Goal: Find specific page/section: Find specific page/section

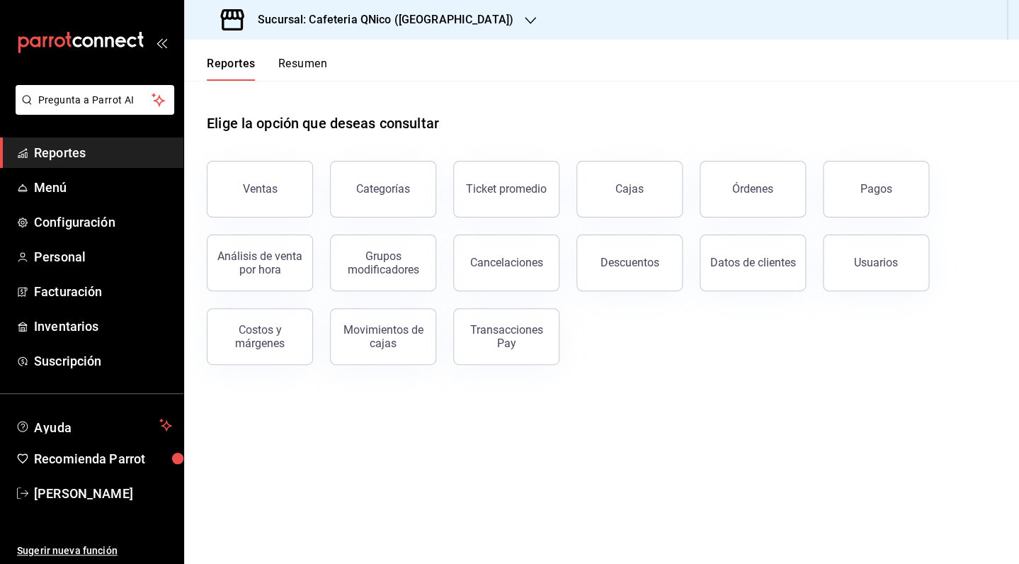
click at [79, 158] on span "Reportes" at bounding box center [103, 152] width 138 height 19
click at [295, 66] on button "Resumen" at bounding box center [302, 69] width 49 height 24
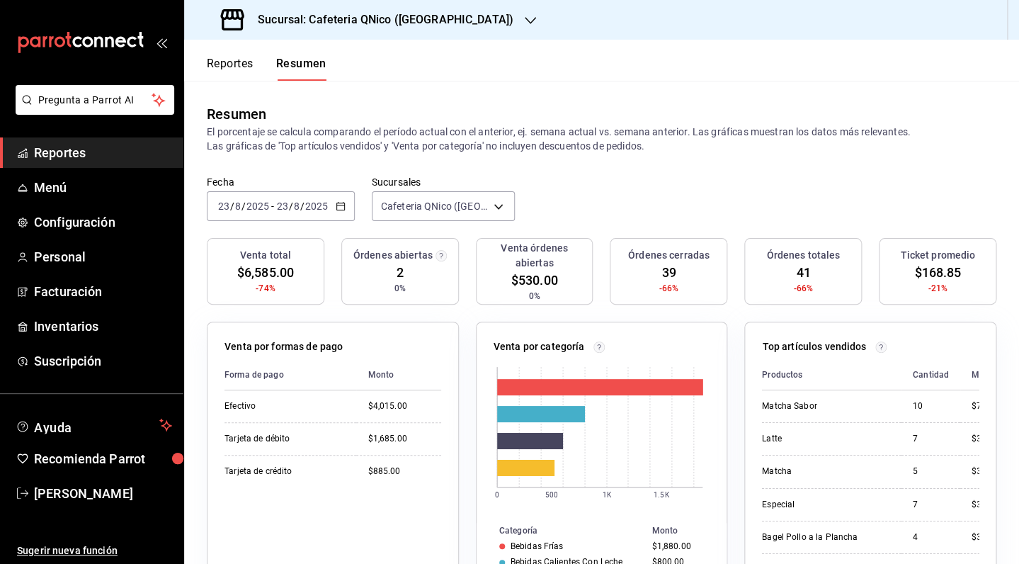
click at [234, 69] on button "Reportes" at bounding box center [230, 69] width 47 height 24
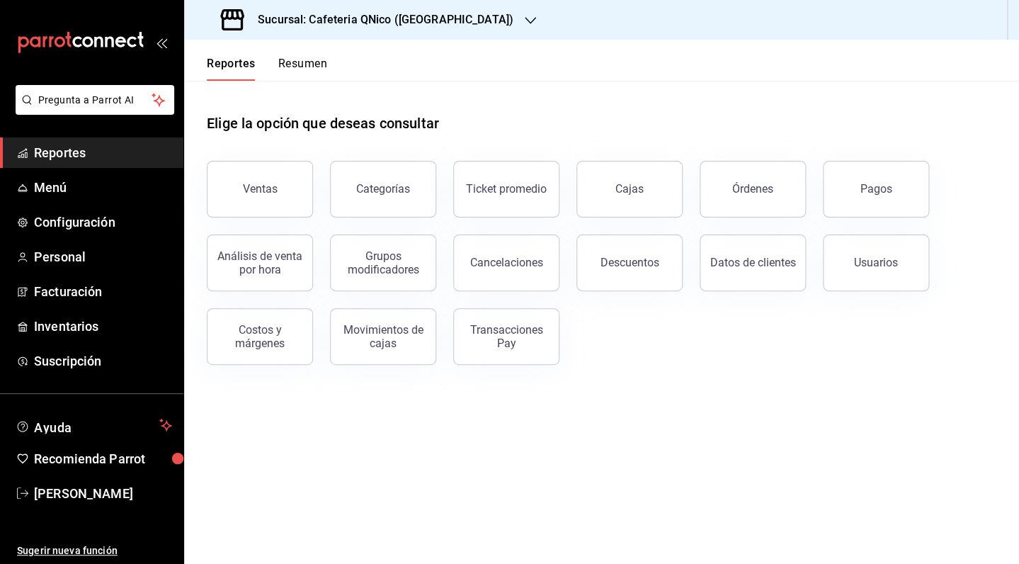
click at [525, 20] on icon "button" at bounding box center [530, 20] width 11 height 7
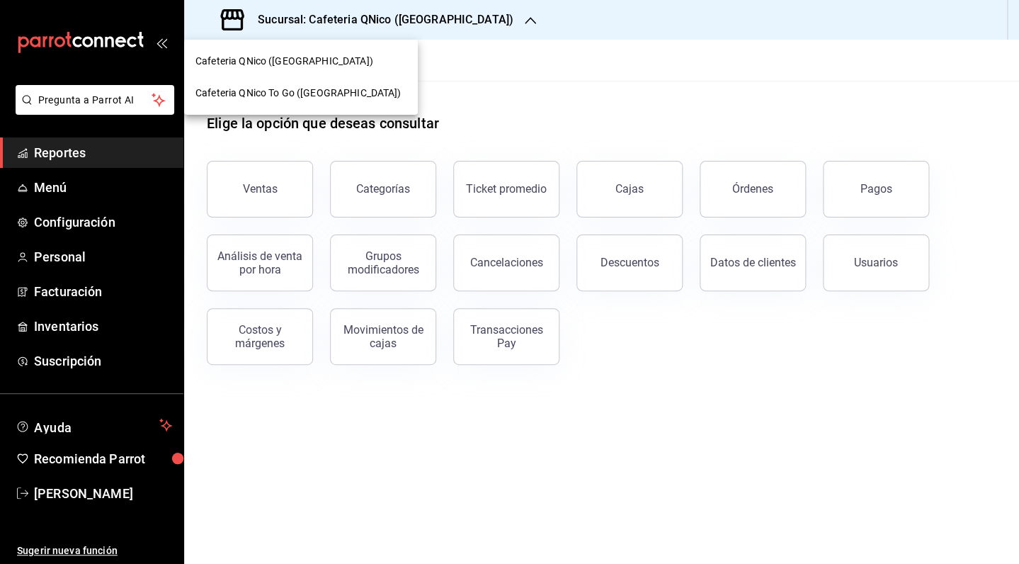
click at [276, 89] on span "Cafeteria QNico To Go ([GEOGRAPHIC_DATA])" at bounding box center [298, 93] width 205 height 15
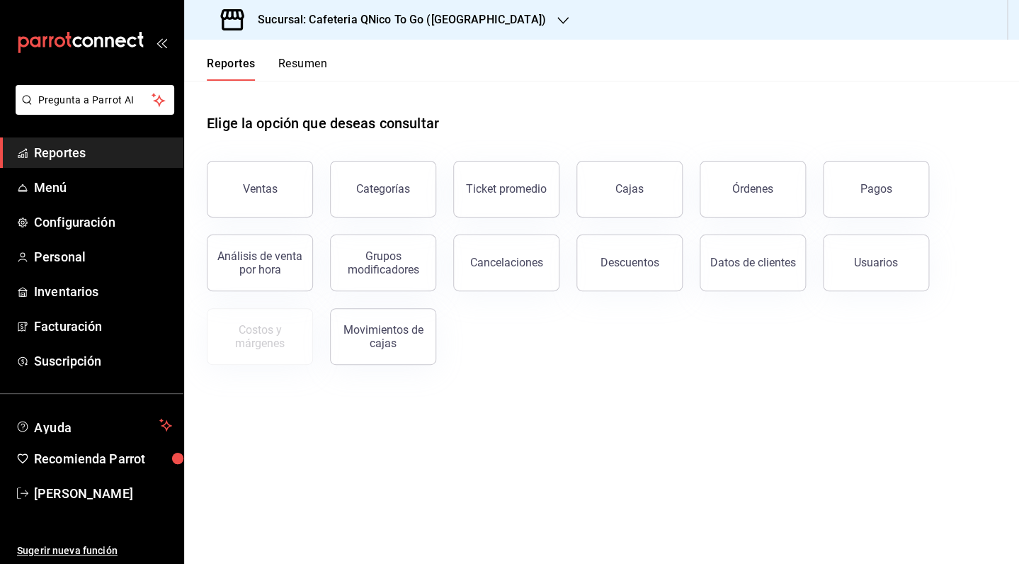
click at [300, 68] on button "Resumen" at bounding box center [302, 69] width 49 height 24
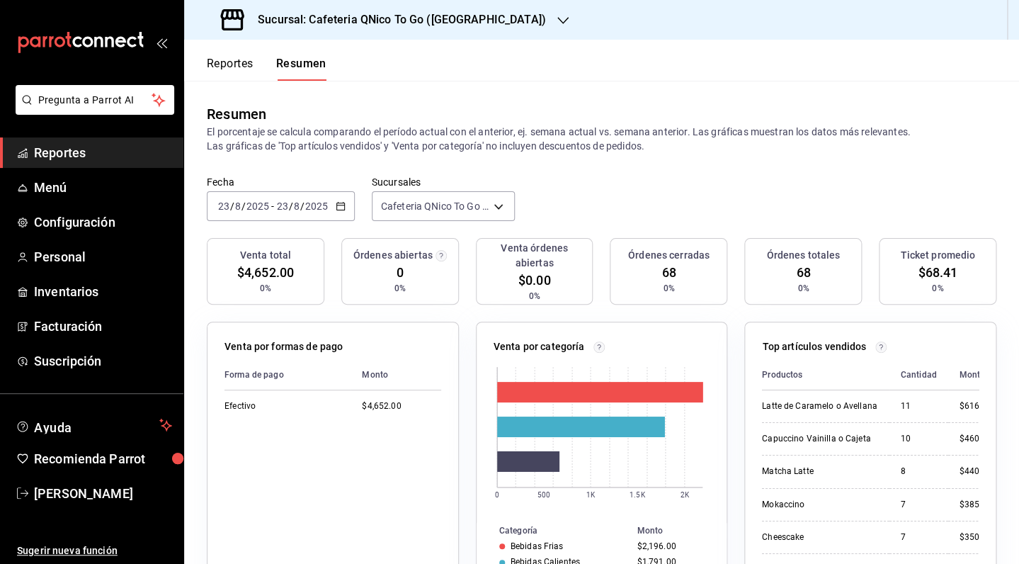
click at [247, 78] on button "Reportes" at bounding box center [230, 69] width 47 height 24
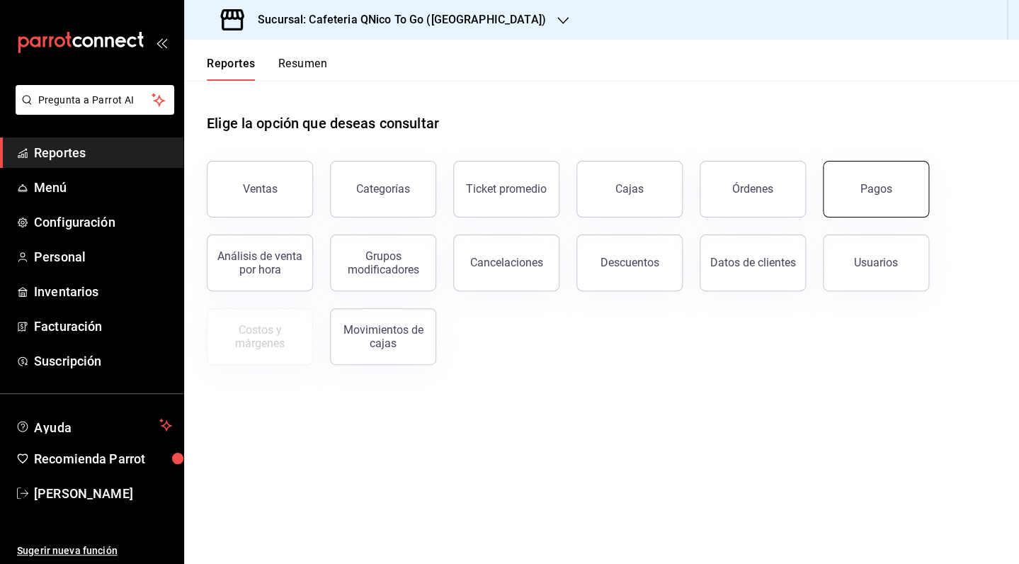
click at [890, 187] on div "Pagos" at bounding box center [877, 188] width 32 height 13
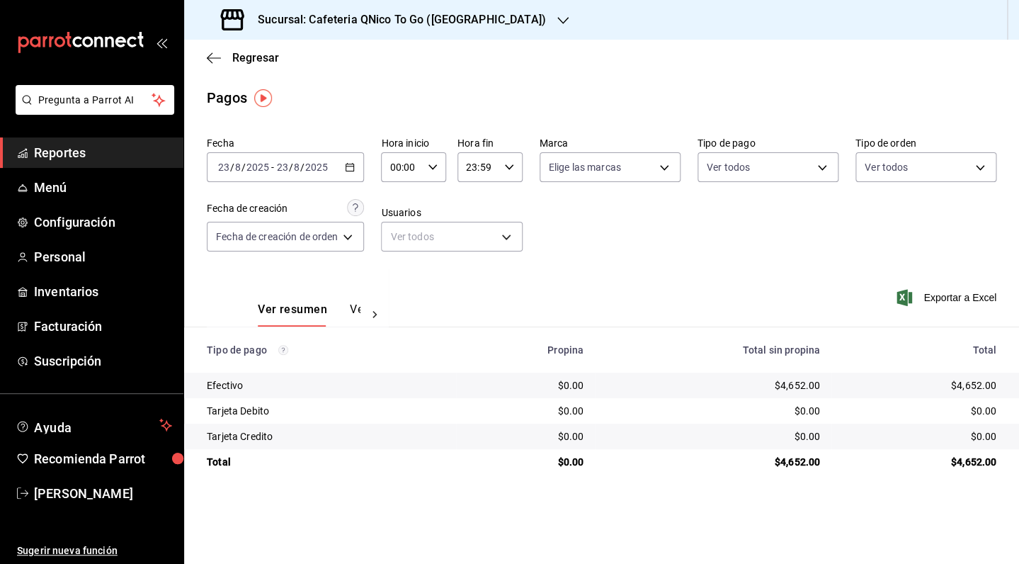
click at [236, 68] on div "Regresar" at bounding box center [601, 58] width 835 height 36
click at [239, 60] on span "Regresar" at bounding box center [255, 57] width 47 height 13
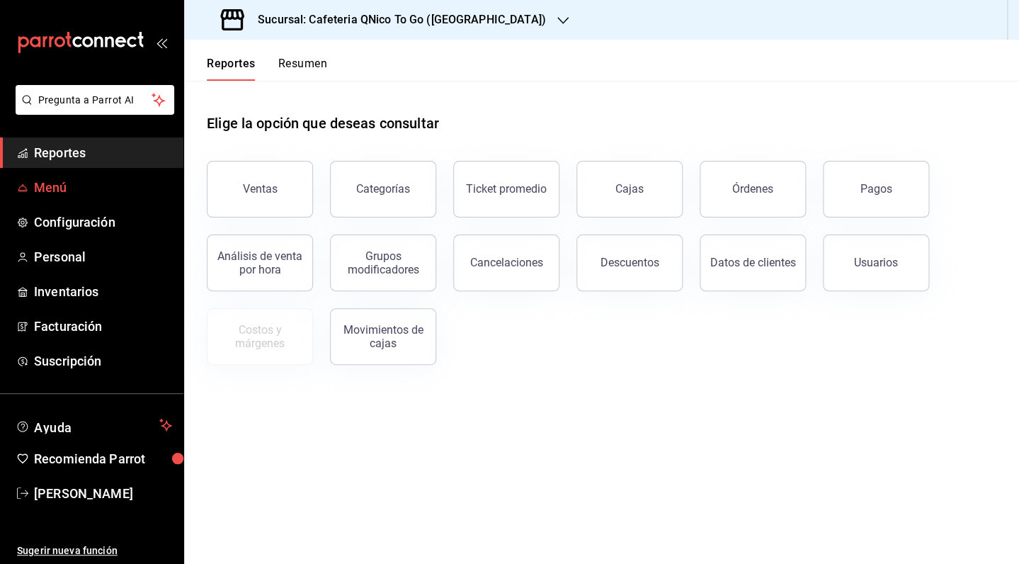
click at [61, 188] on span "Menú" at bounding box center [103, 187] width 138 height 19
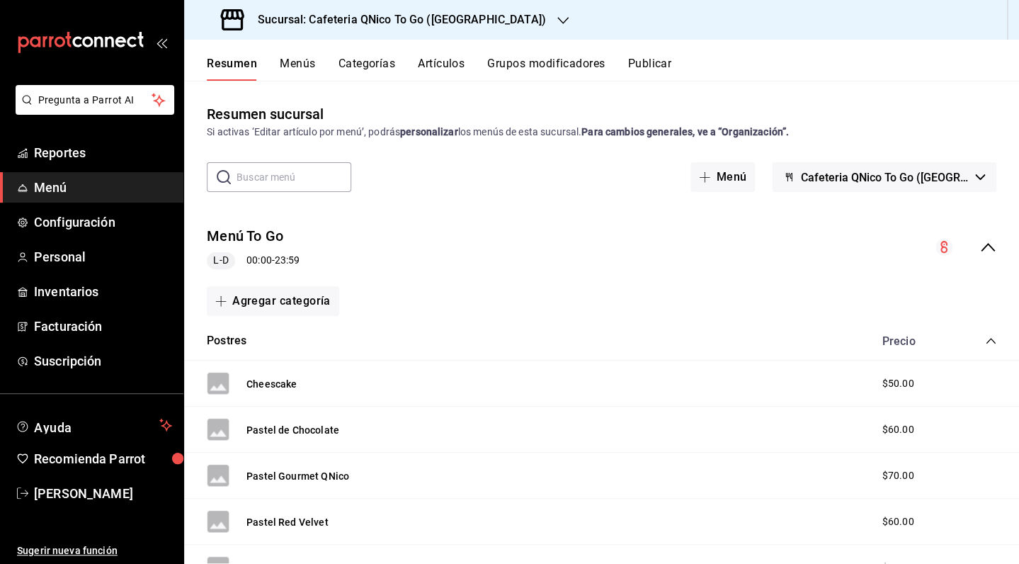
click at [301, 68] on button "Menús" at bounding box center [297, 69] width 35 height 24
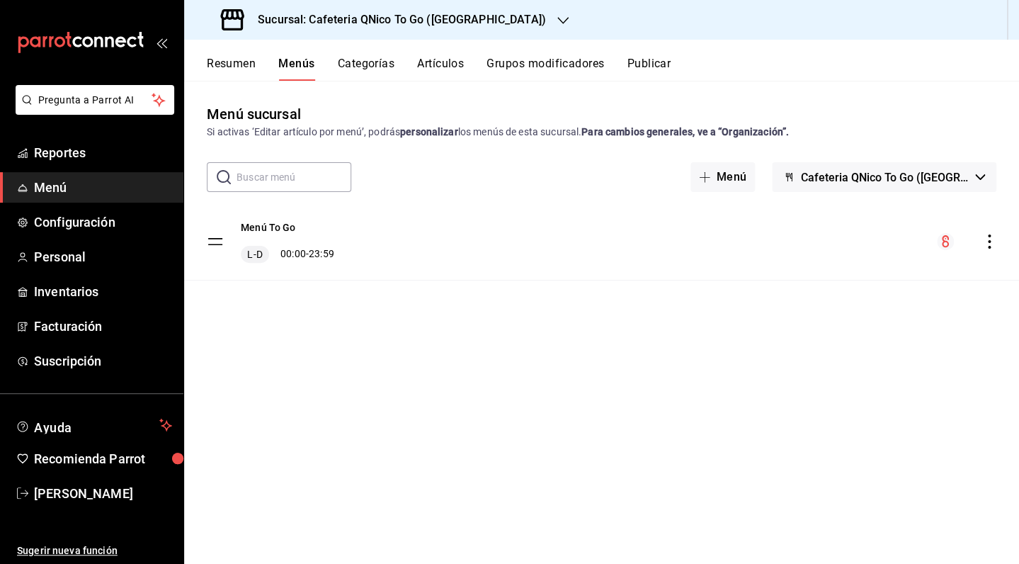
click at [382, 66] on button "Categorías" at bounding box center [366, 69] width 57 height 24
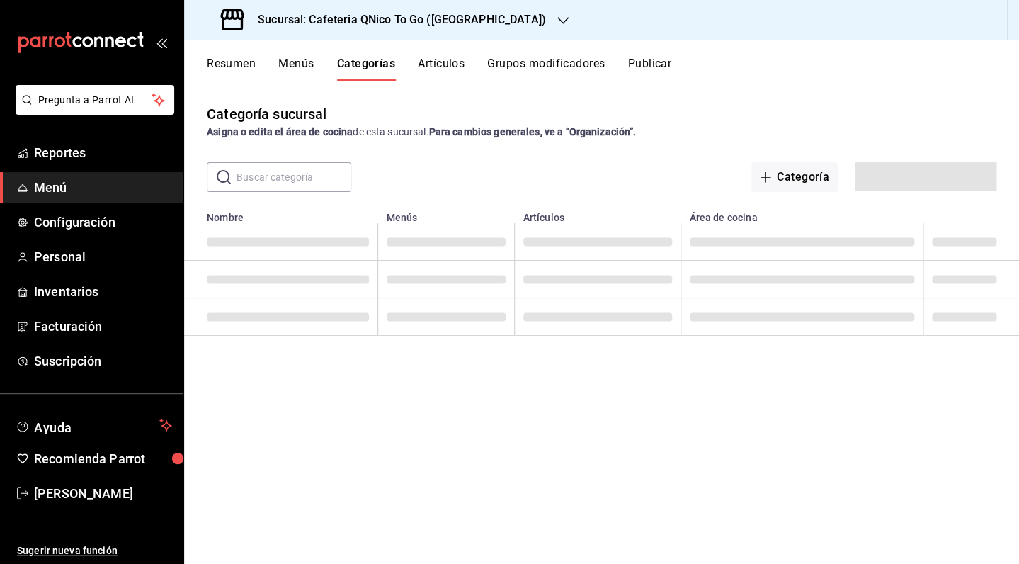
click at [448, 62] on button "Artículos" at bounding box center [441, 69] width 47 height 24
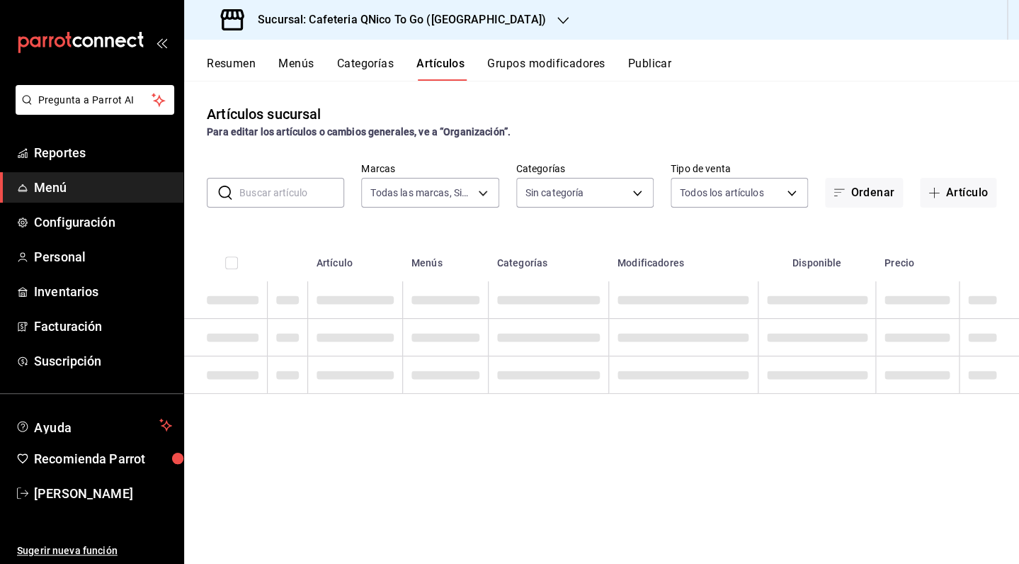
type input "9cf9a0c9-7842-44e2-8f0b-3e45717820e2"
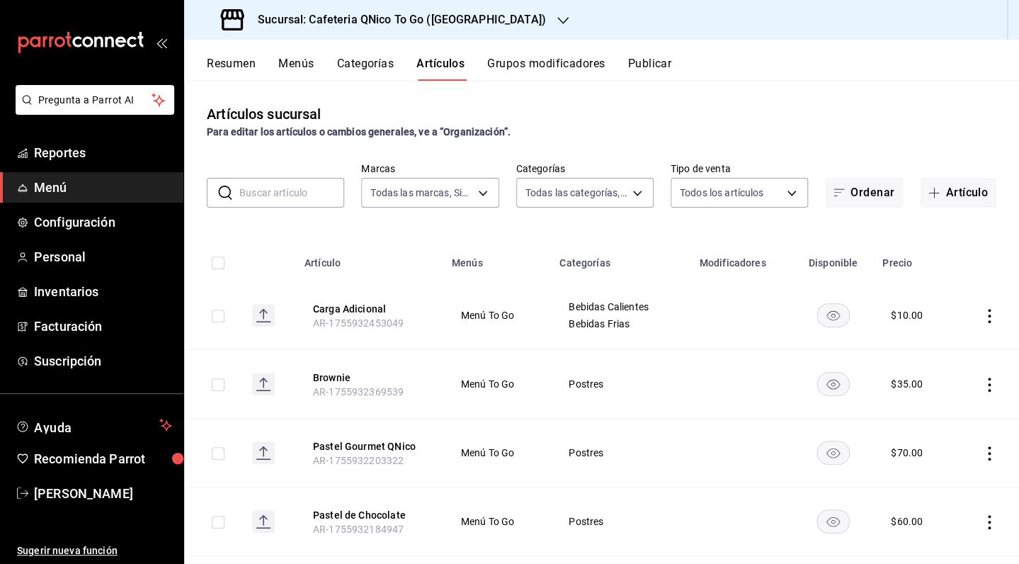
type input "247acd95-a567-4708-a7b7-ae6c61ebdfb1,05bcca90-8bbb-4782-9ecd-da06332ce71e,c6b08…"
click at [222, 65] on button "Resumen" at bounding box center [231, 69] width 49 height 24
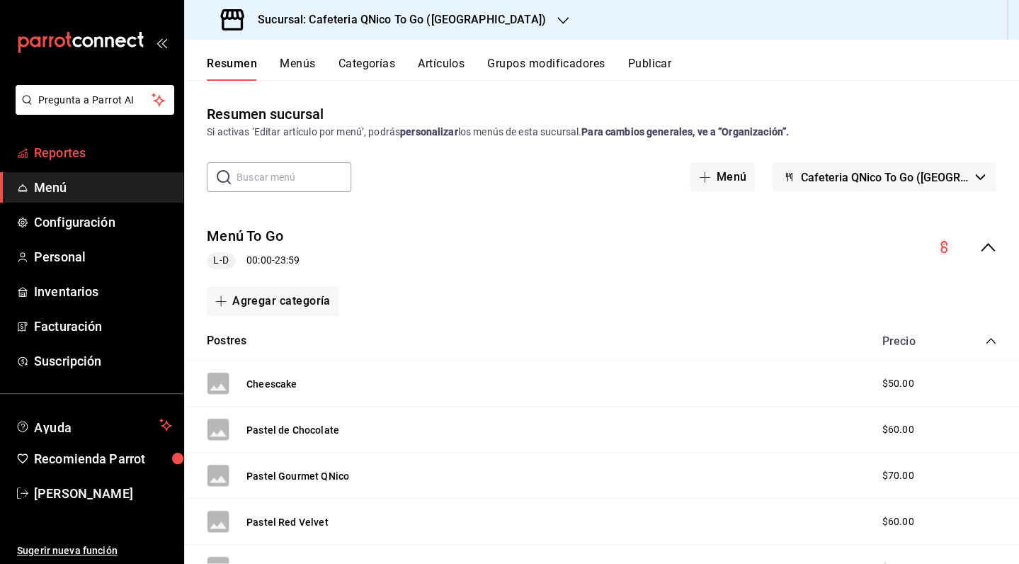
click at [63, 146] on span "Reportes" at bounding box center [103, 152] width 138 height 19
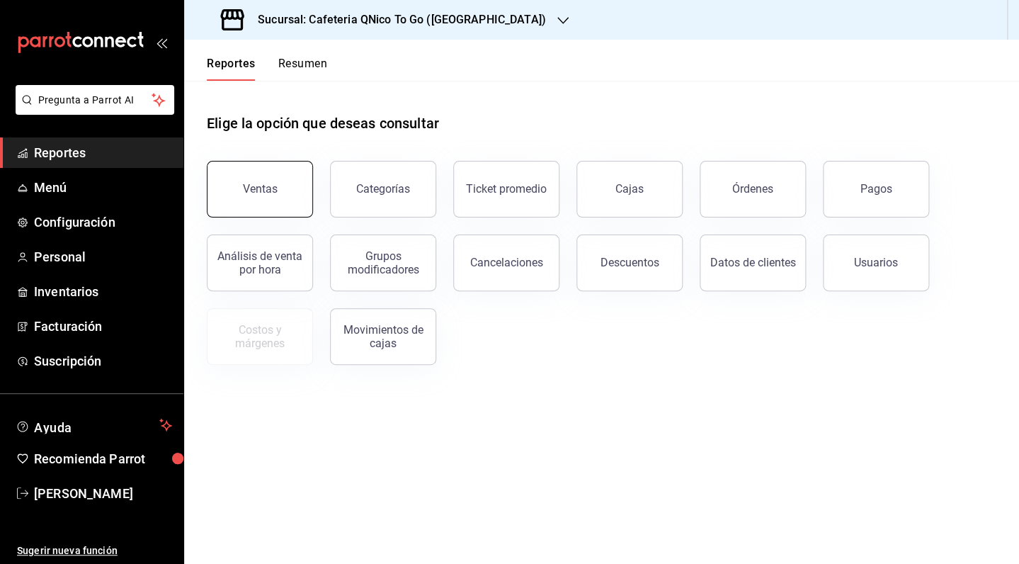
click at [237, 200] on button "Ventas" at bounding box center [260, 189] width 106 height 57
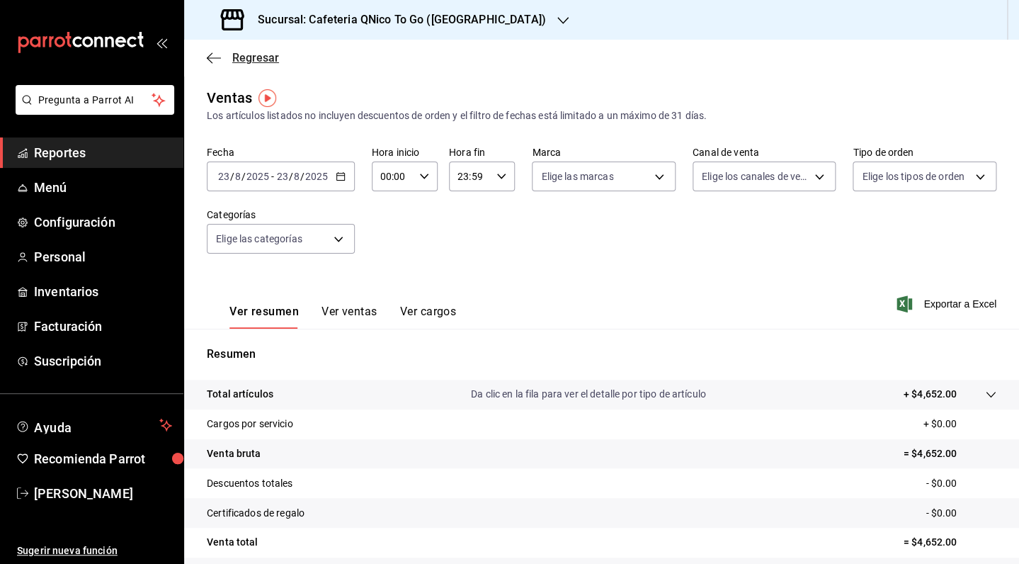
click at [248, 52] on span "Regresar" at bounding box center [255, 57] width 47 height 13
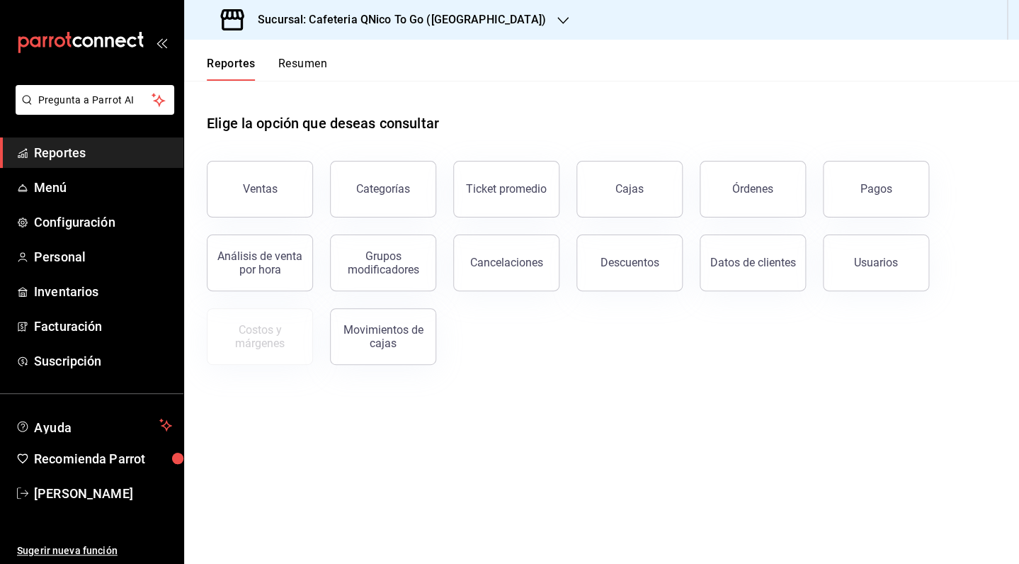
click at [321, 67] on button "Resumen" at bounding box center [302, 69] width 49 height 24
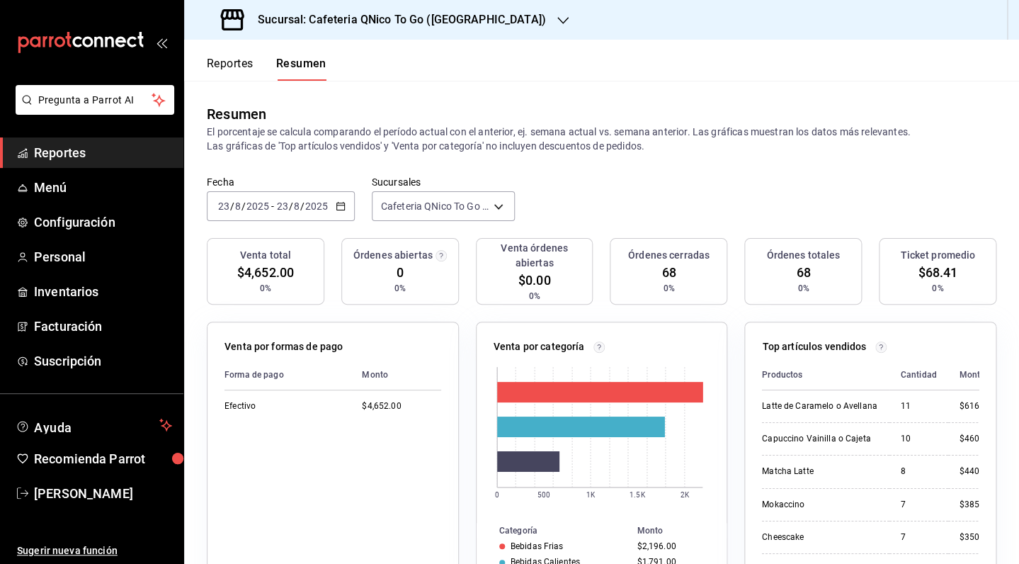
click at [216, 50] on div "Reportes Resumen" at bounding box center [255, 60] width 142 height 41
click at [225, 62] on button "Reportes" at bounding box center [230, 69] width 47 height 24
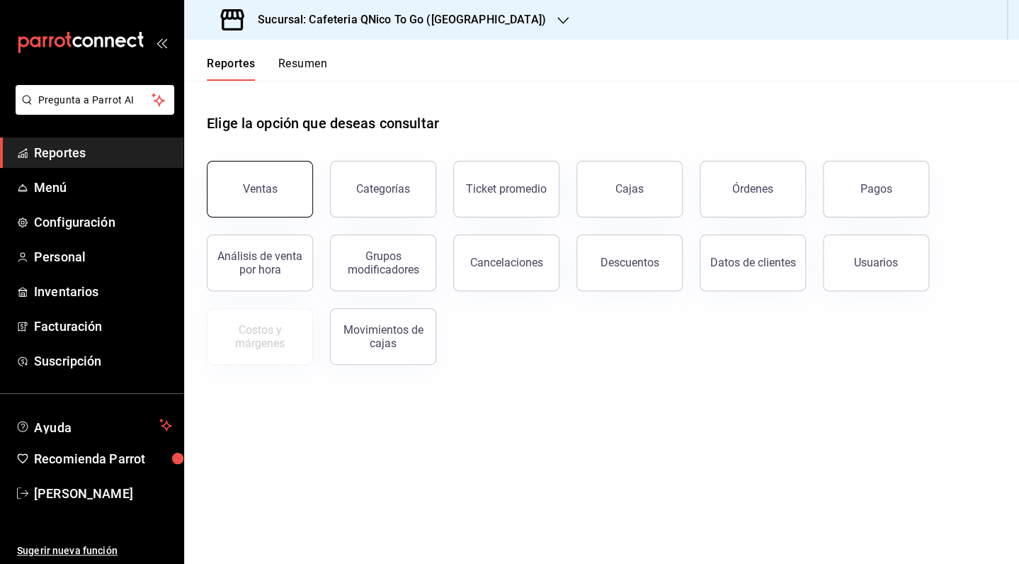
click at [280, 191] on button "Ventas" at bounding box center [260, 189] width 106 height 57
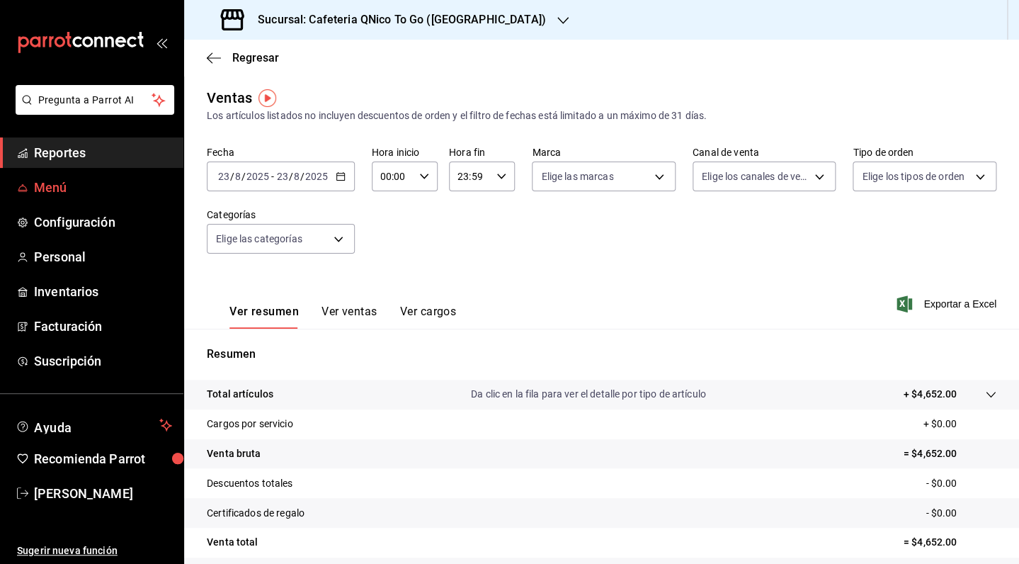
click at [73, 185] on span "Menú" at bounding box center [103, 187] width 138 height 19
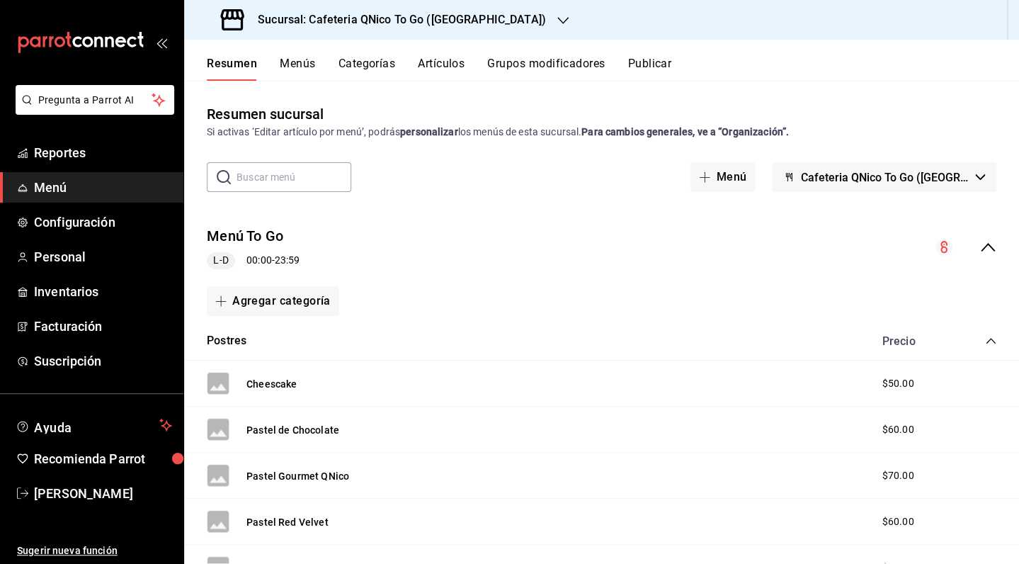
click at [302, 56] on div "Resumen Menús Categorías Artículos Grupos modificadores Publicar" at bounding box center [601, 60] width 835 height 41
click at [303, 63] on button "Menús" at bounding box center [297, 69] width 35 height 24
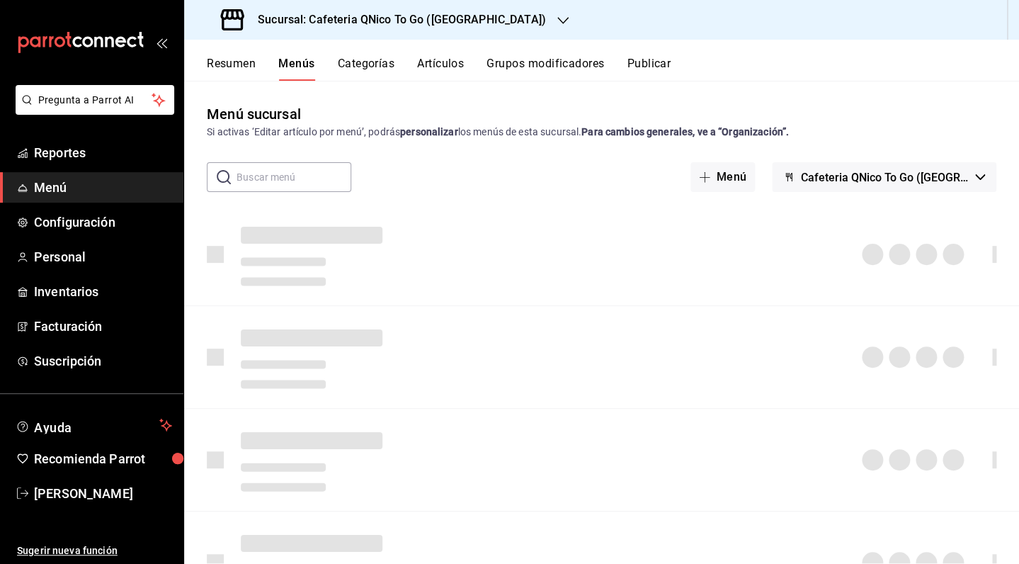
click at [374, 61] on button "Categorías" at bounding box center [366, 69] width 57 height 24
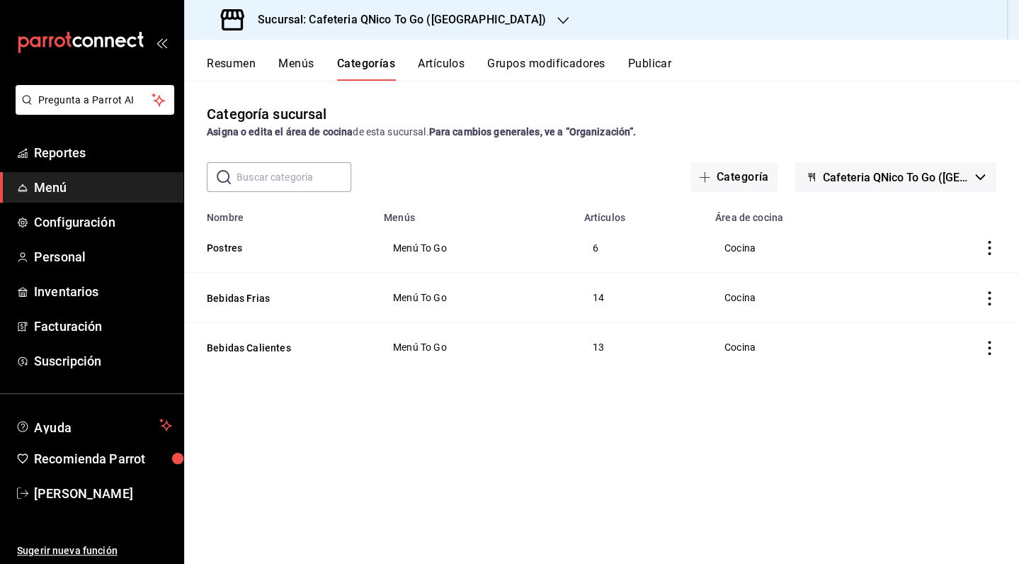
click at [439, 69] on button "Artículos" at bounding box center [441, 69] width 47 height 24
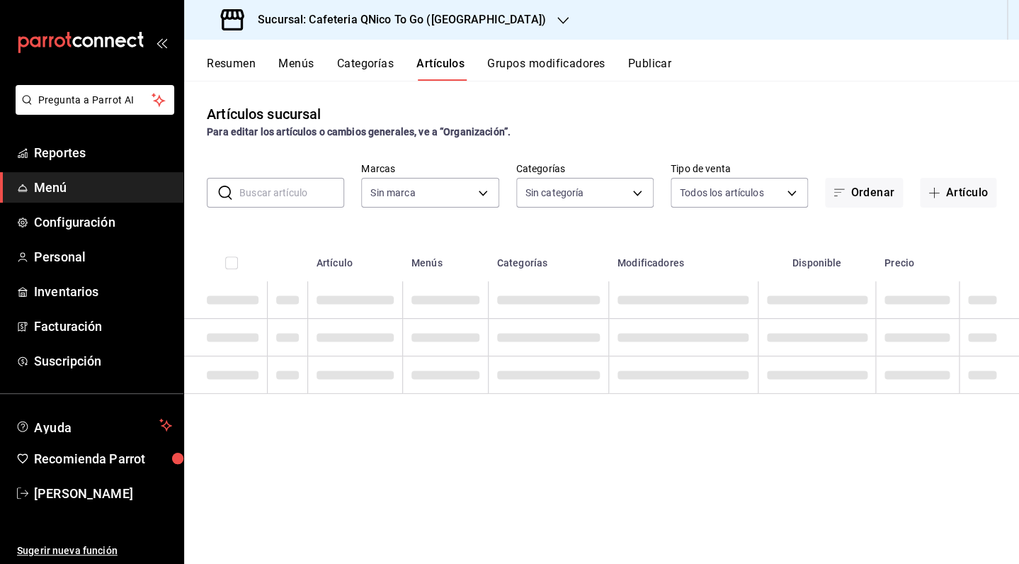
click at [363, 61] on button "Categorías" at bounding box center [365, 69] width 57 height 24
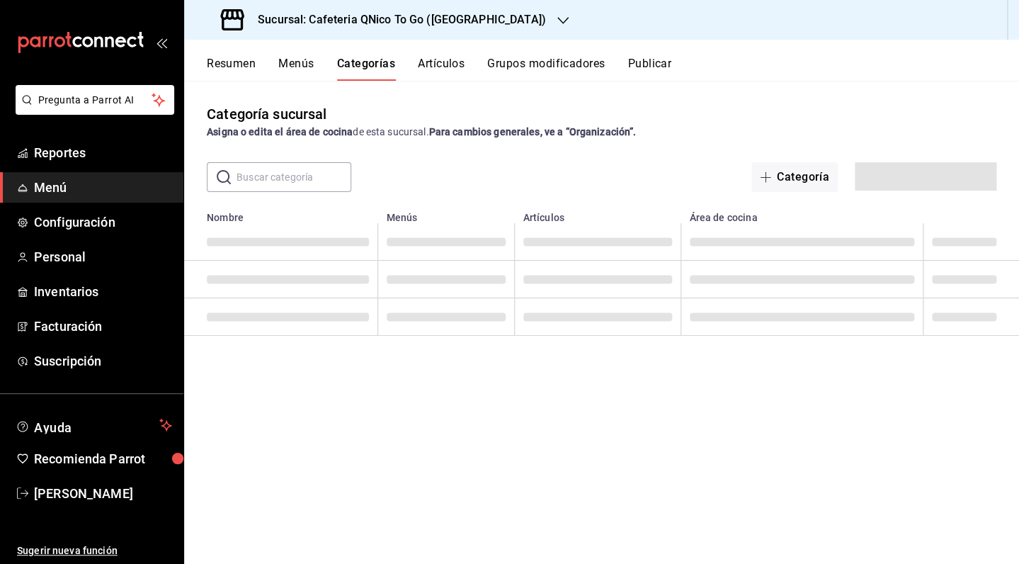
click at [305, 62] on button "Menús" at bounding box center [295, 69] width 35 height 24
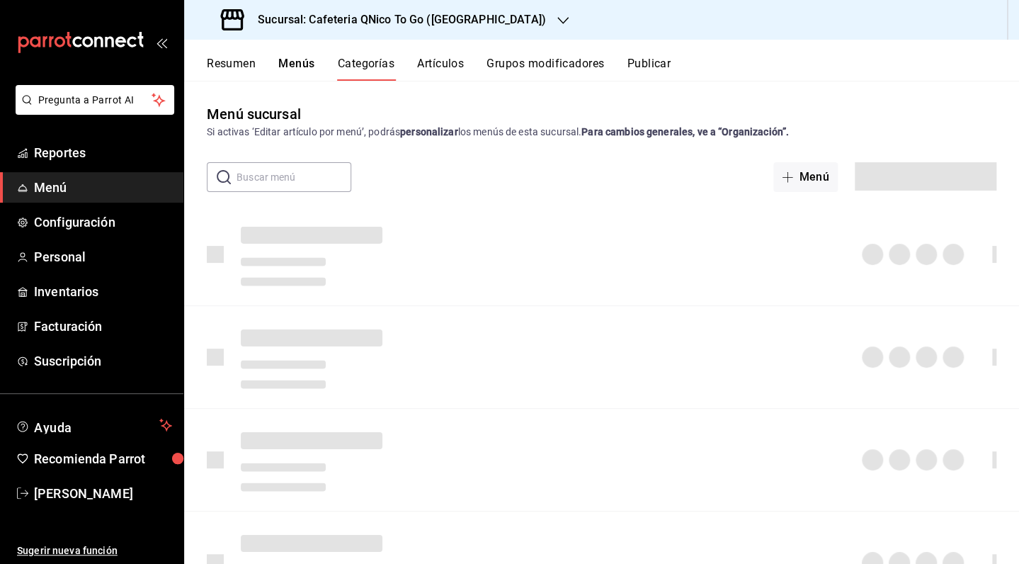
click at [268, 65] on div "Resumen Menús Categorías Artículos Grupos modificadores Publicar" at bounding box center [613, 69] width 813 height 24
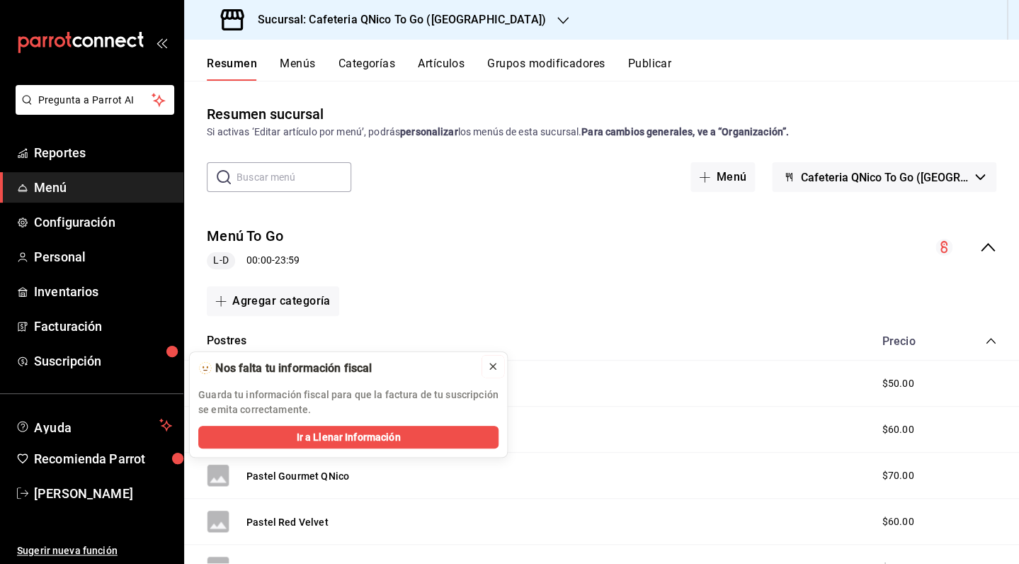
click at [494, 366] on icon at bounding box center [493, 366] width 6 height 6
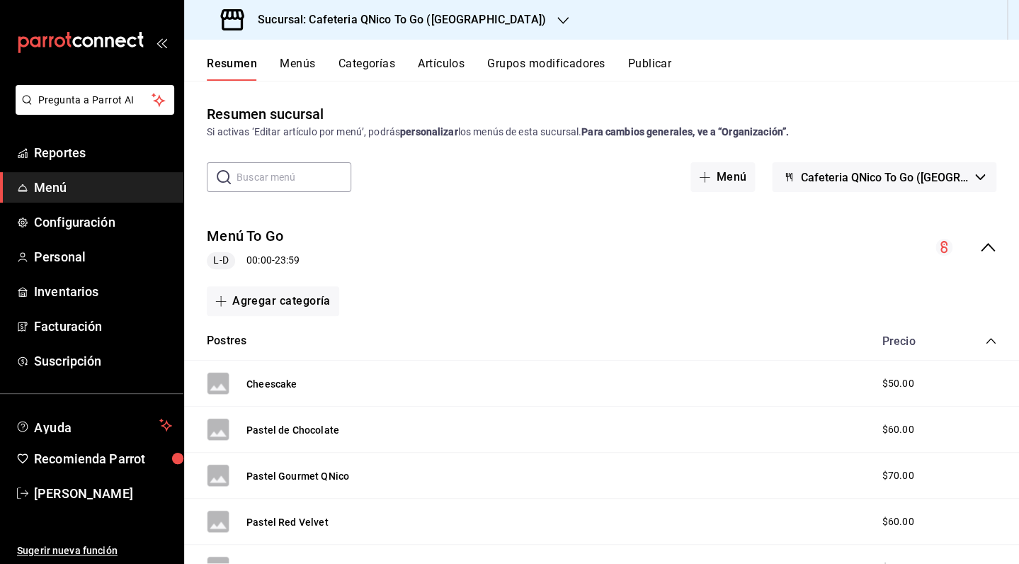
click at [298, 67] on button "Menús" at bounding box center [297, 69] width 35 height 24
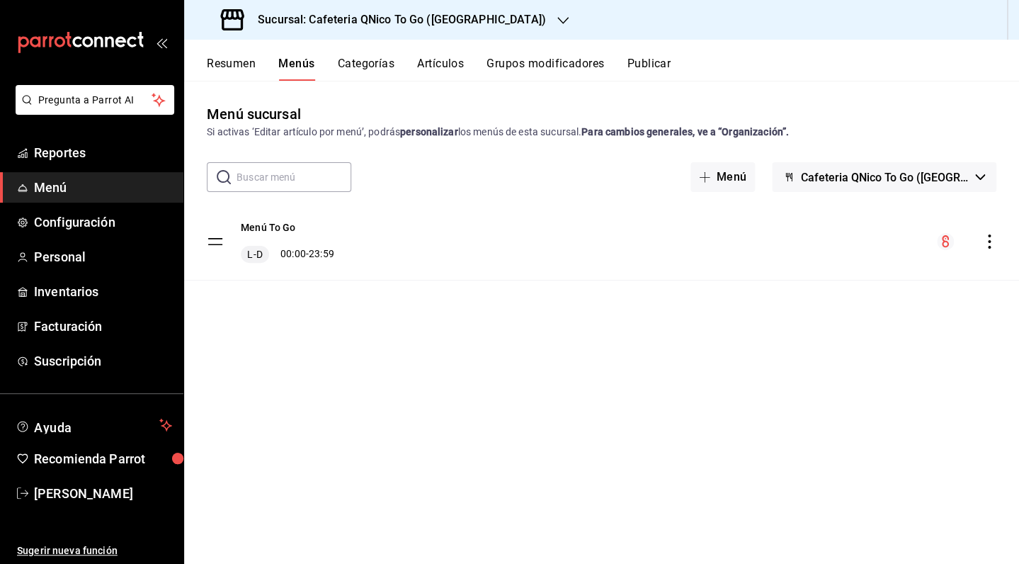
click at [378, 60] on button "Categorías" at bounding box center [366, 69] width 57 height 24
